Goal: Information Seeking & Learning: Learn about a topic

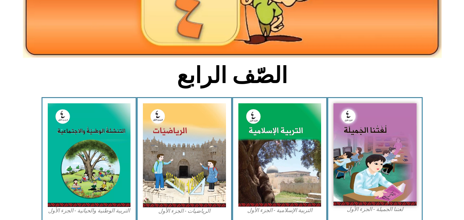
scroll to position [117, 0]
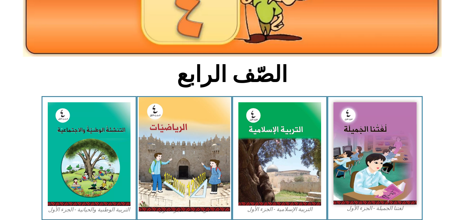
click at [197, 130] on img at bounding box center [184, 154] width 91 height 114
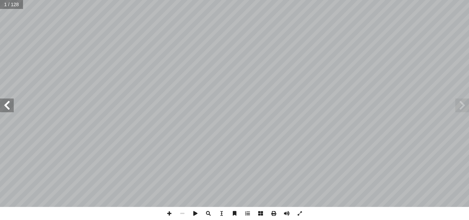
click at [8, 108] on span at bounding box center [7, 106] width 14 height 14
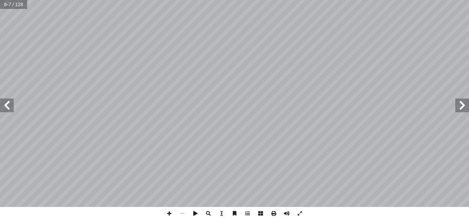
click at [8, 108] on span at bounding box center [7, 106] width 14 height 14
click at [8, 111] on span at bounding box center [7, 106] width 14 height 14
click at [169, 211] on span at bounding box center [169, 213] width 13 height 13
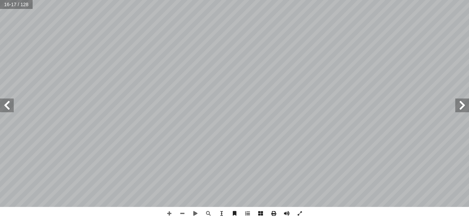
click at [11, 105] on span at bounding box center [7, 106] width 14 height 14
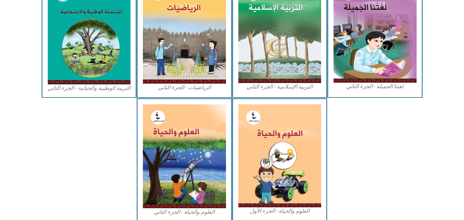
scroll to position [370, 0]
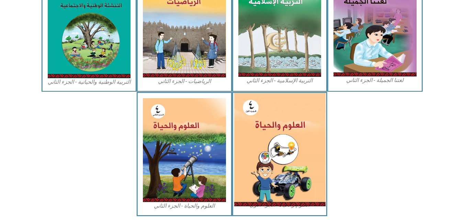
click at [260, 138] on img at bounding box center [279, 149] width 91 height 113
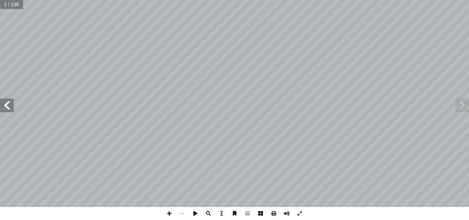
click at [259, 213] on span at bounding box center [260, 213] width 13 height 13
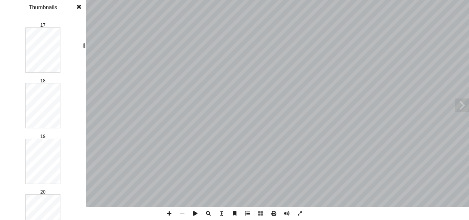
click at [87, 45] on div "العلوم والحياة ماني شحادة أ � . أ � رية � . محمد قر أ � ب ّ لر � بو أ ن � � د. …" at bounding box center [234, 110] width 469 height 220
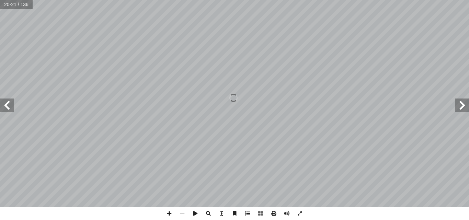
click at [463, 106] on span at bounding box center [463, 106] width 14 height 14
click at [9, 108] on span at bounding box center [7, 106] width 14 height 14
click at [170, 212] on span at bounding box center [169, 213] width 13 height 13
